Goal: Information Seeking & Learning: Learn about a topic

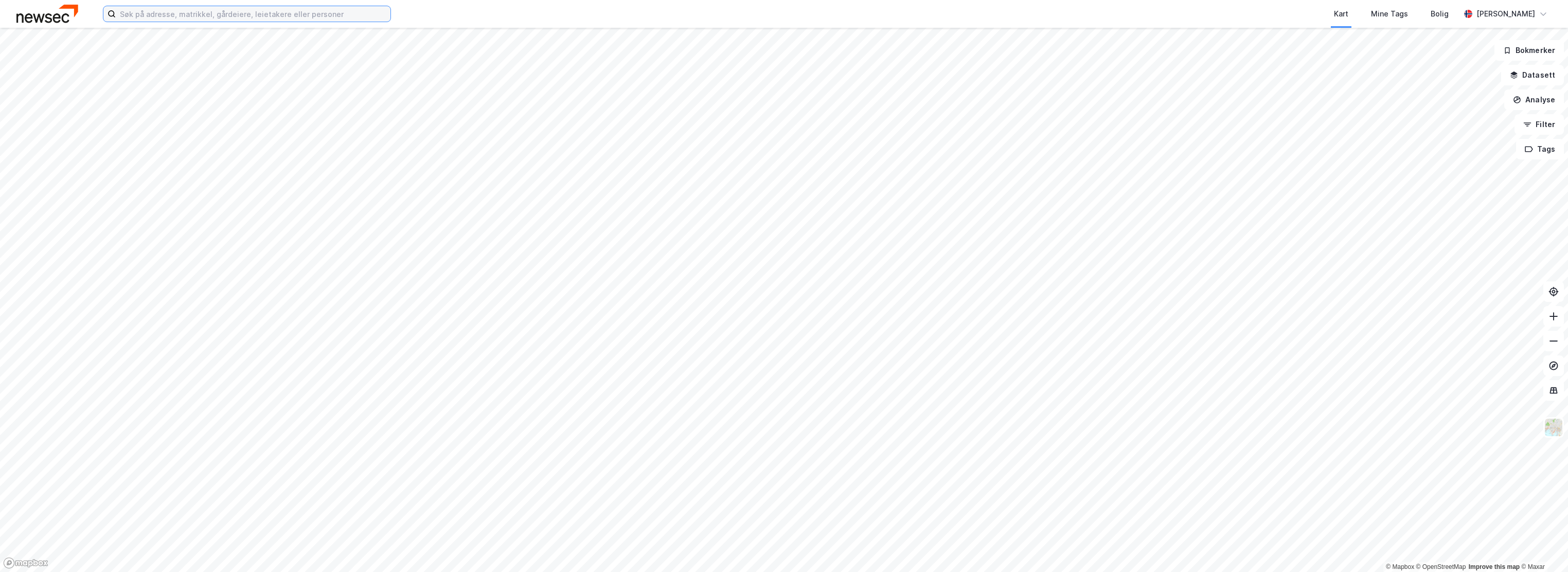
click at [226, 18] on input at bounding box center [253, 14] width 275 height 15
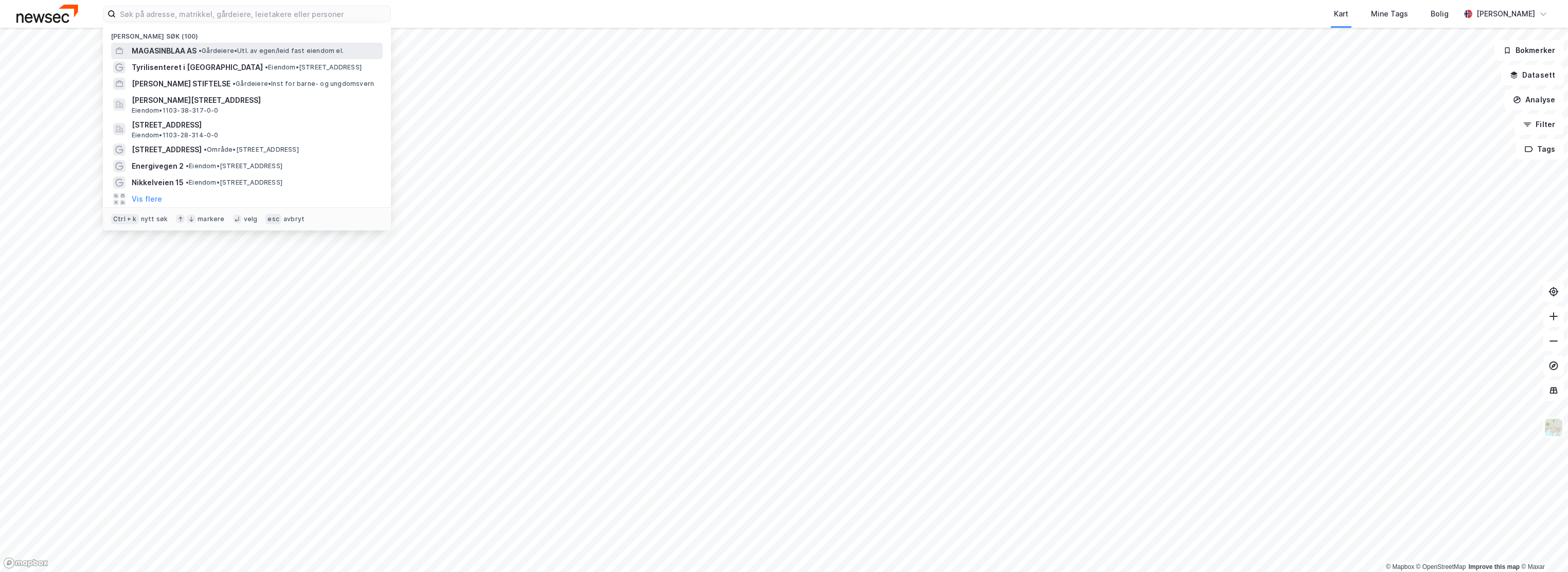
click at [218, 45] on div "MAGASINBLAA AS • Gårdeiere • Utl. av egen/leid fast eiendom el." at bounding box center [256, 51] width 249 height 13
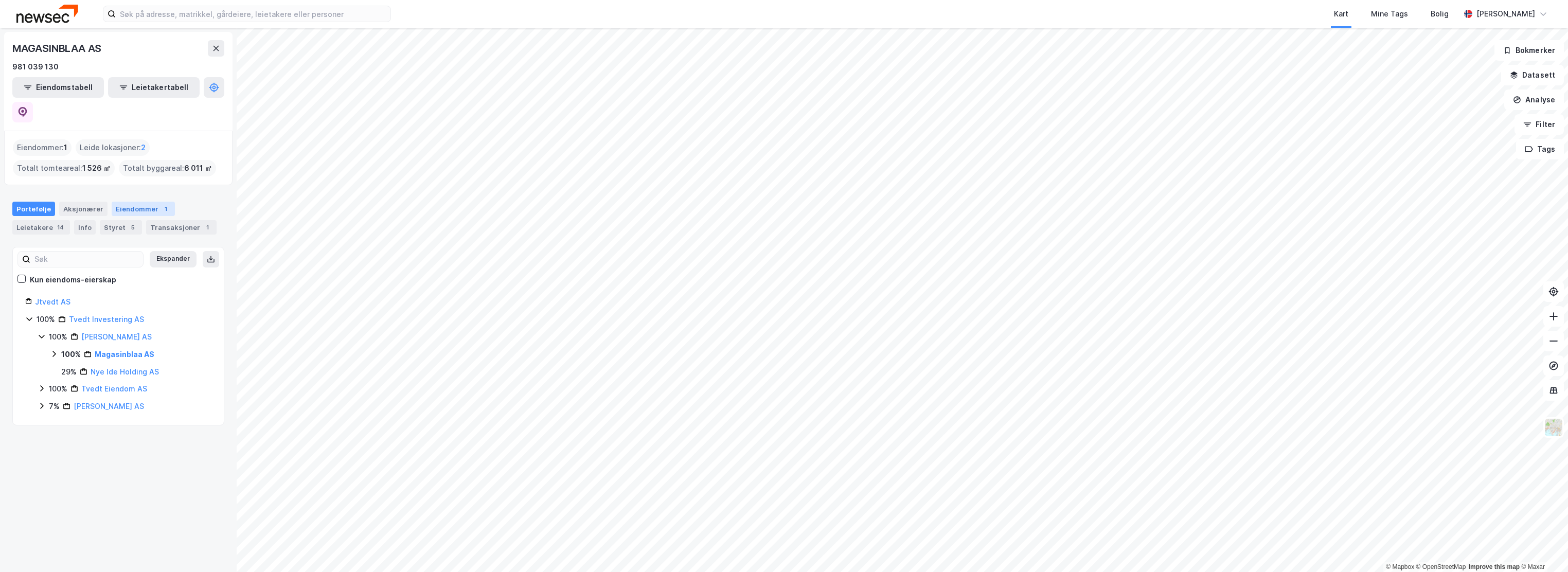
click at [139, 202] on div "Eiendommer 1" at bounding box center [143, 209] width 63 height 14
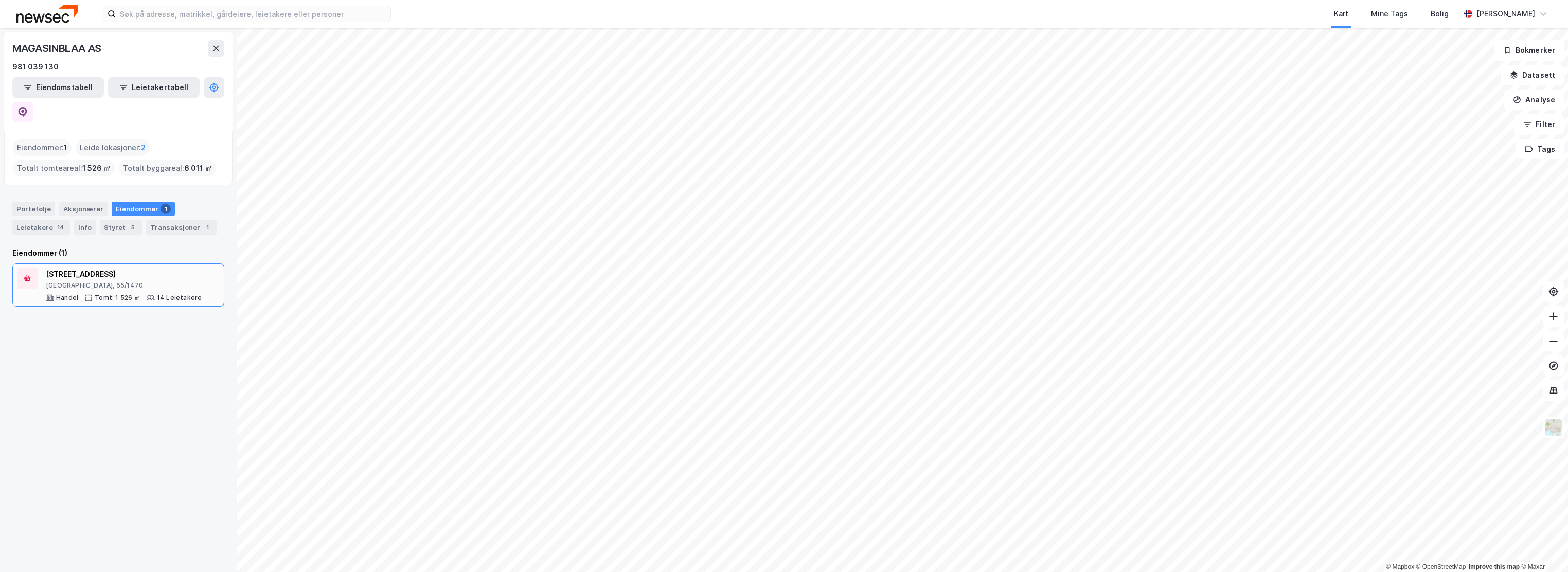
click at [77, 268] on div "[STREET_ADDRESS]" at bounding box center [123, 275] width 156 height 13
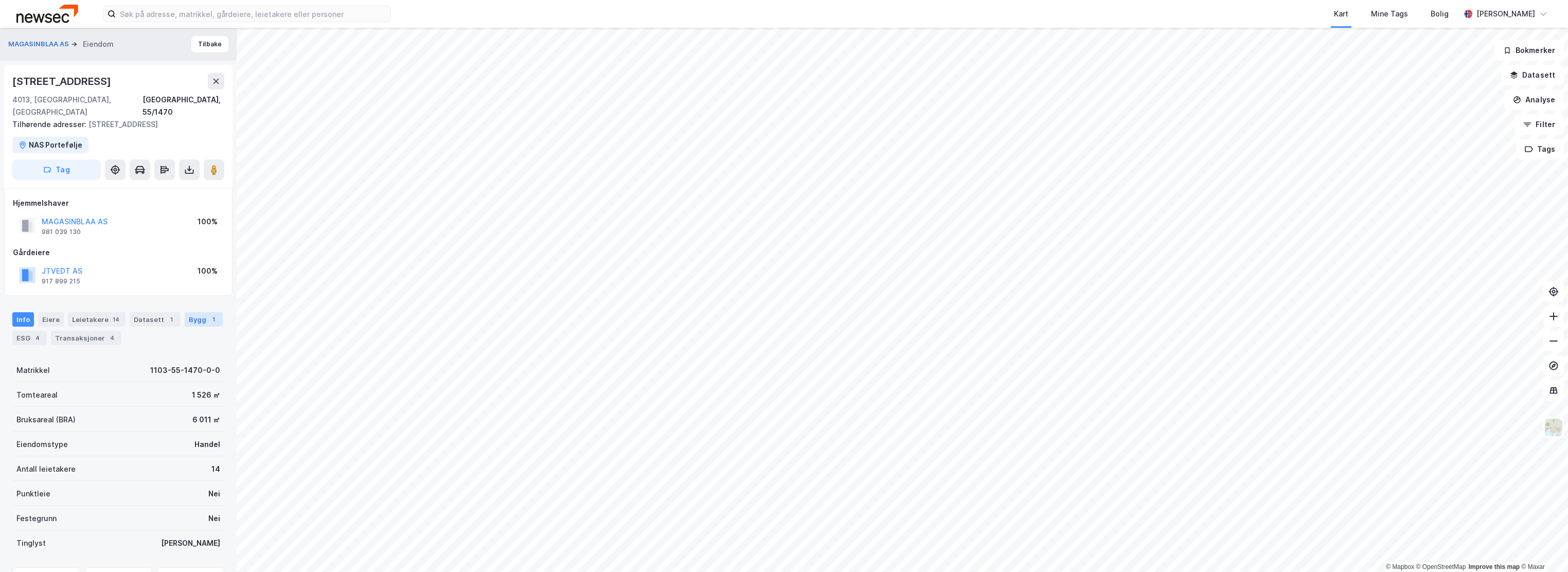
click at [185, 322] on div "Bygg 1" at bounding box center [203, 320] width 38 height 14
